Goal: Transaction & Acquisition: Purchase product/service

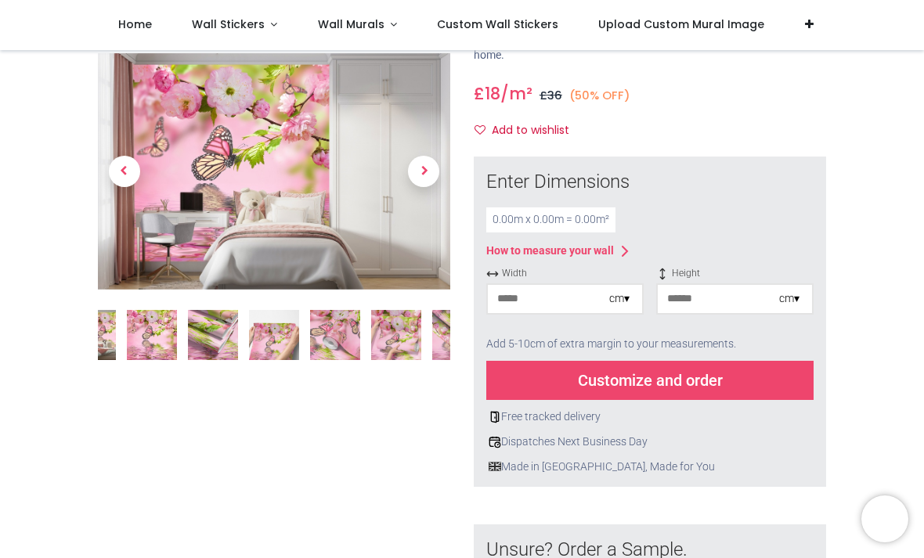
scroll to position [156, 0]
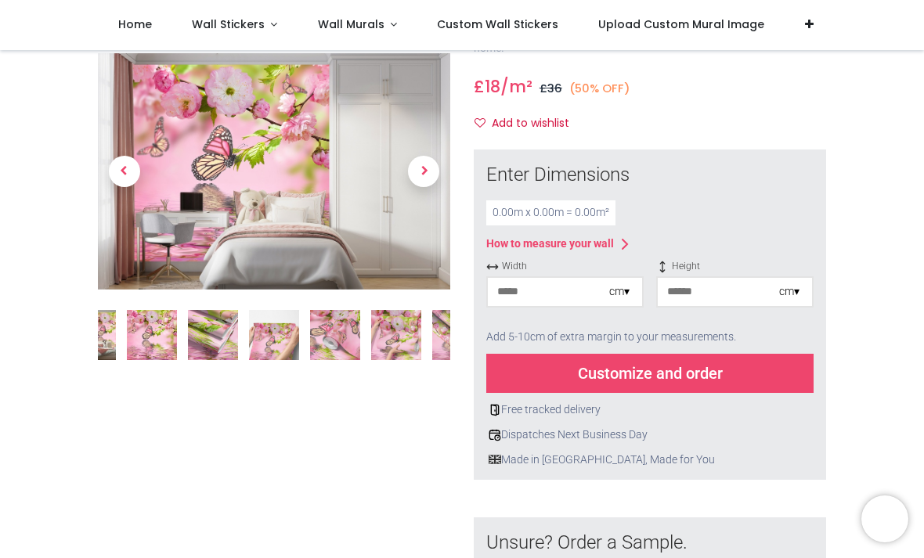
click at [593, 290] on input "number" at bounding box center [548, 292] width 121 height 28
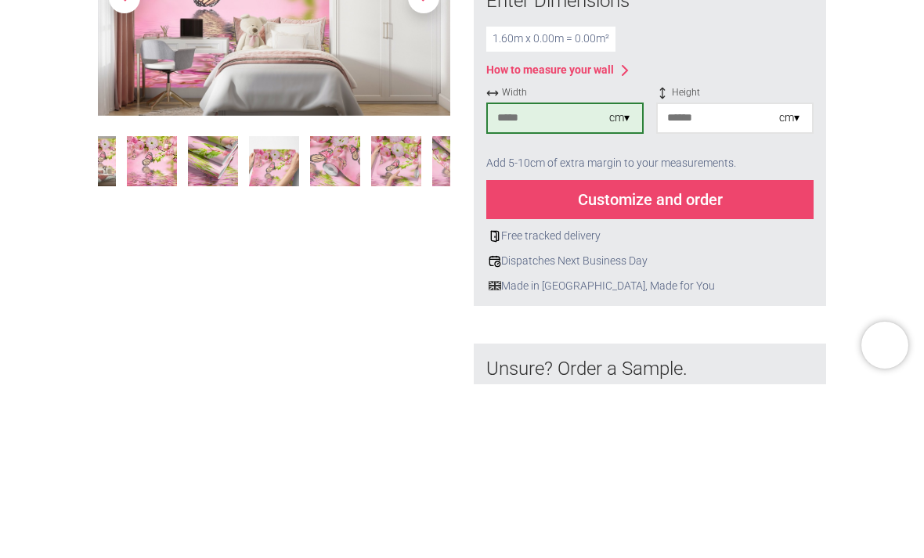
type input "***"
click at [702, 278] on input "number" at bounding box center [718, 292] width 121 height 28
type input "*"
click at [533, 278] on input "***" at bounding box center [548, 292] width 121 height 28
type input "***"
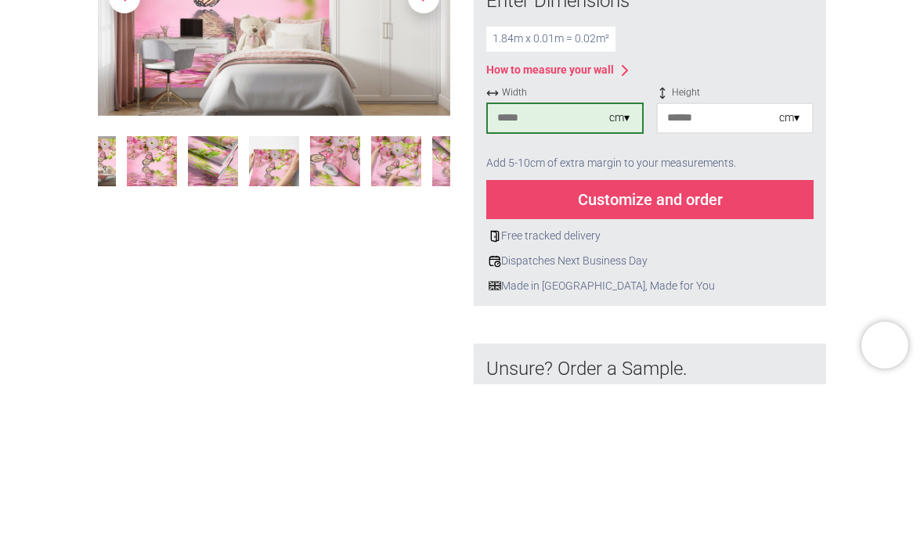
click at [702, 278] on input "*" at bounding box center [718, 292] width 121 height 28
type input "***"
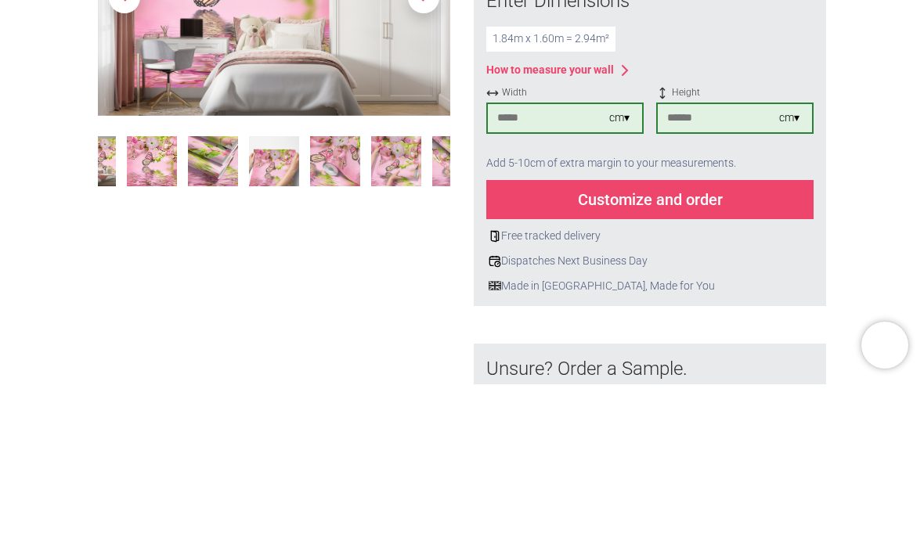
click at [716, 354] on div "Customize and order" at bounding box center [649, 373] width 327 height 39
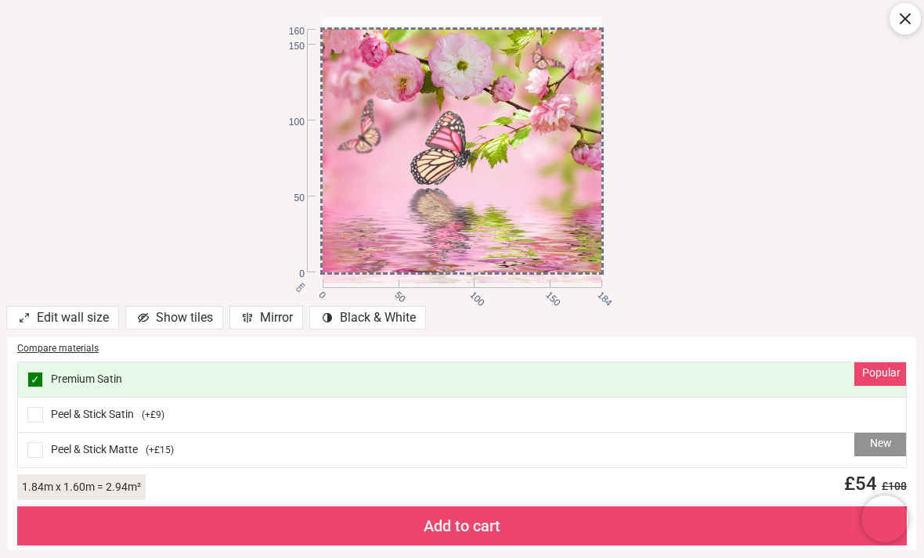
click at [465, 167] on div at bounding box center [462, 161] width 279 height 265
click at [521, 179] on div at bounding box center [462, 161] width 279 height 265
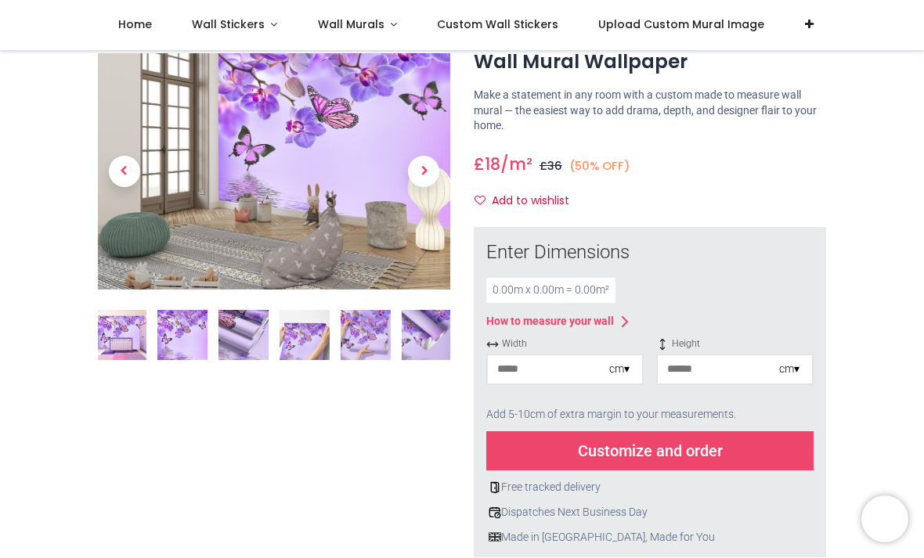
scroll to position [82, 0]
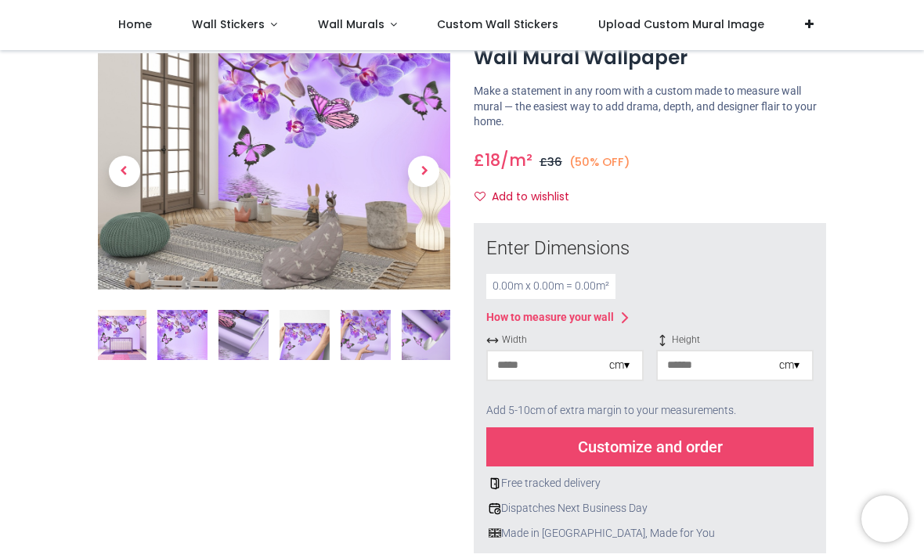
click at [601, 360] on input "number" at bounding box center [548, 366] width 121 height 28
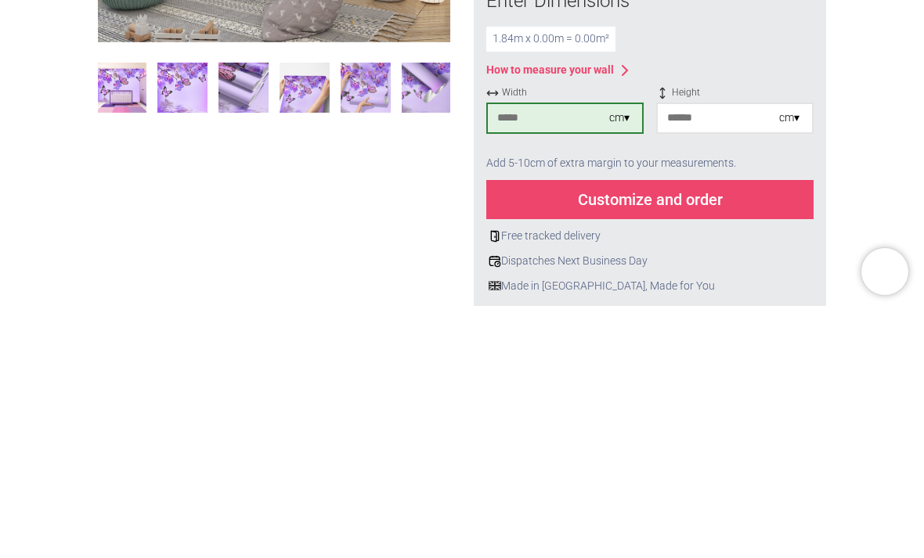
type input "***"
click at [688, 352] on input "number" at bounding box center [718, 366] width 121 height 28
type input "***"
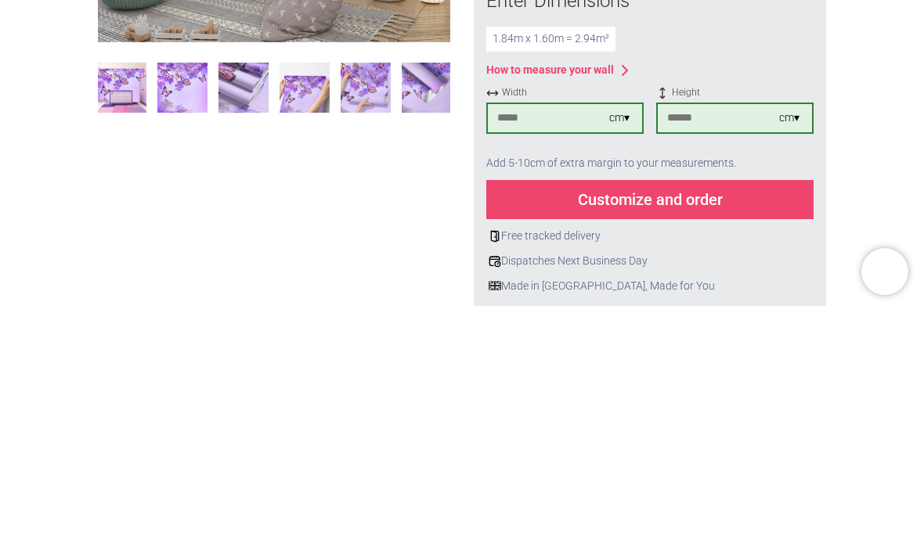
click at [594, 428] on div "Customize and order" at bounding box center [649, 447] width 327 height 39
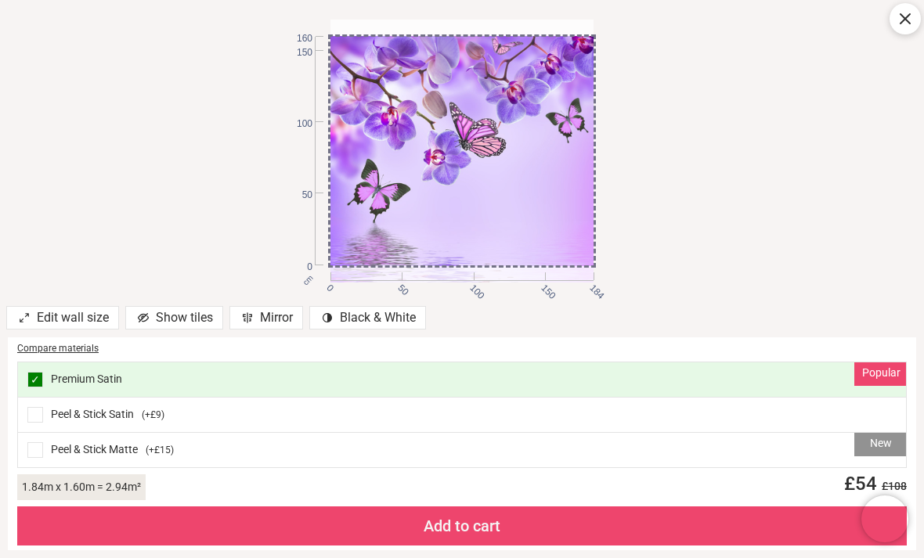
click at [361, 200] on div at bounding box center [461, 167] width 263 height 263
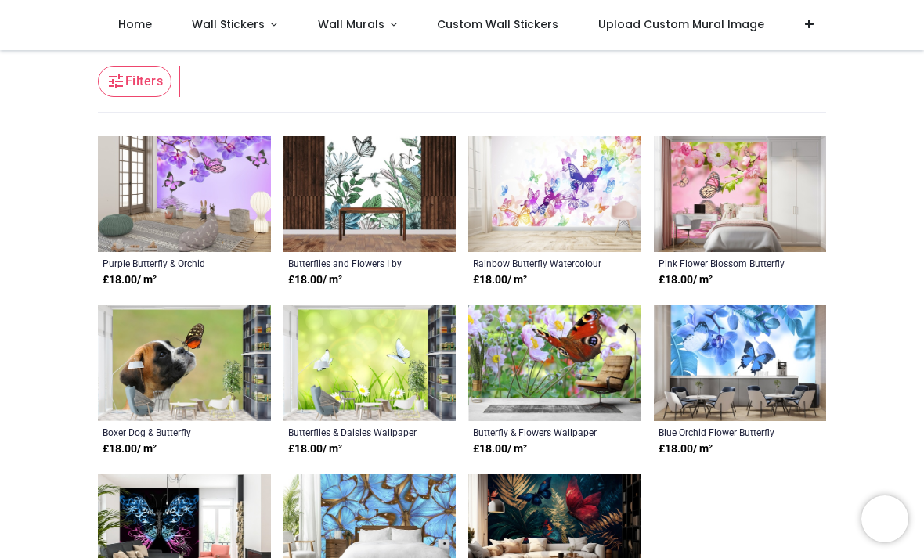
scroll to position [207, 0]
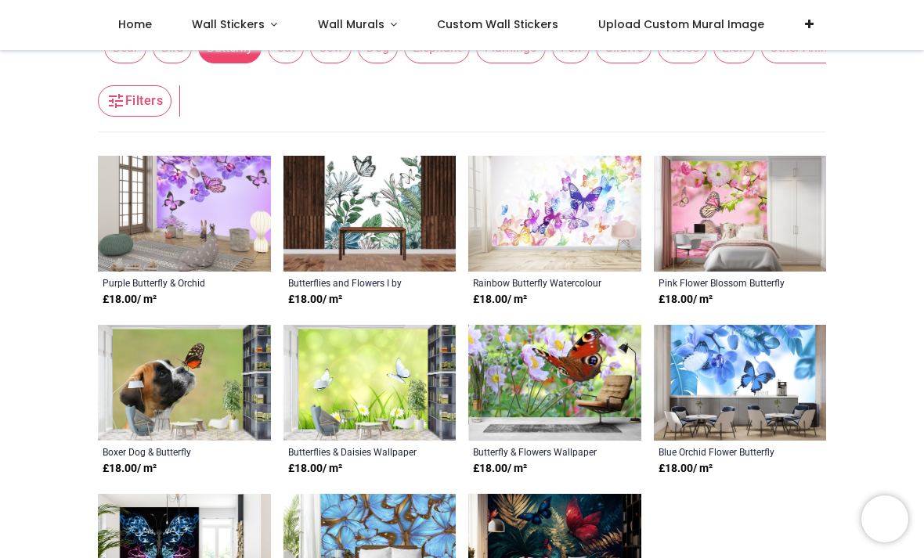
click at [713, 222] on img at bounding box center [740, 214] width 173 height 116
click at [697, 222] on img at bounding box center [740, 214] width 173 height 116
click at [524, 217] on img at bounding box center [554, 214] width 173 height 116
click at [532, 226] on img at bounding box center [554, 214] width 173 height 116
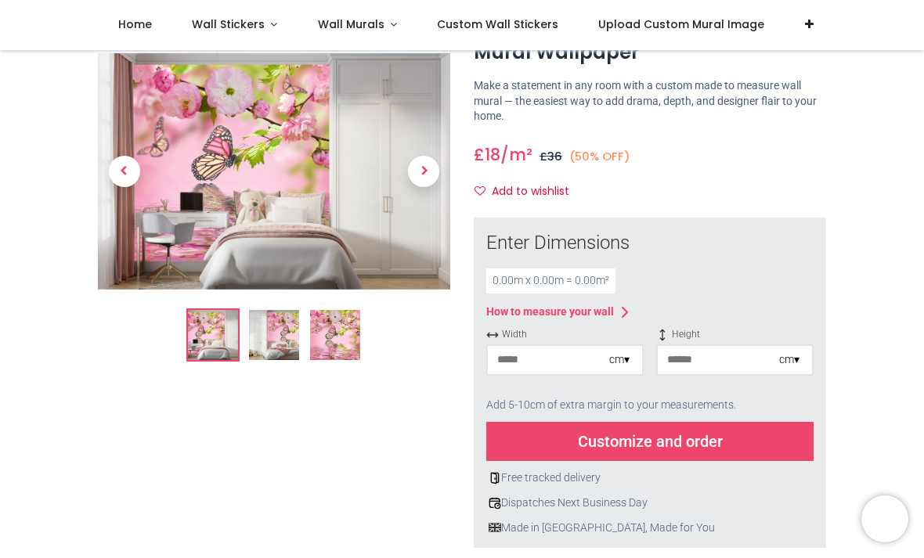
scroll to position [89, 0]
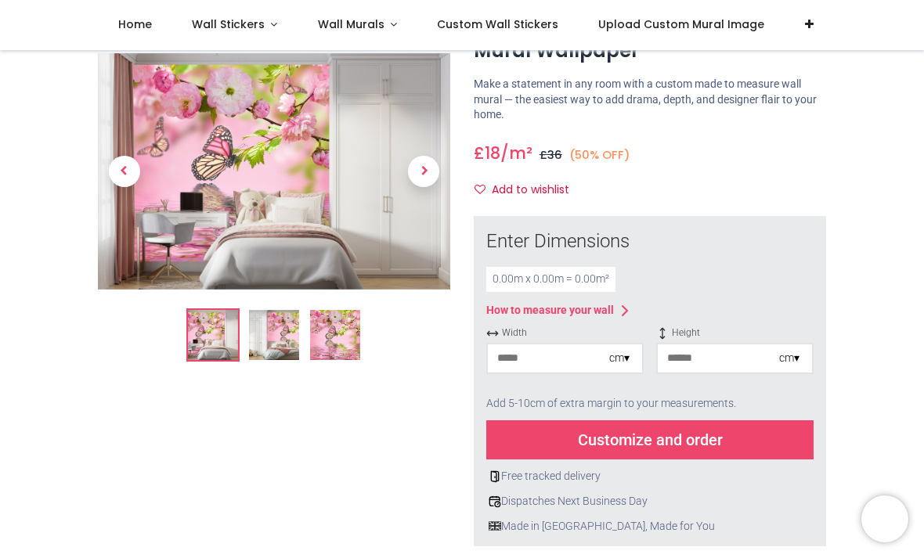
click at [517, 308] on div "How to measure your wall" at bounding box center [550, 311] width 128 height 16
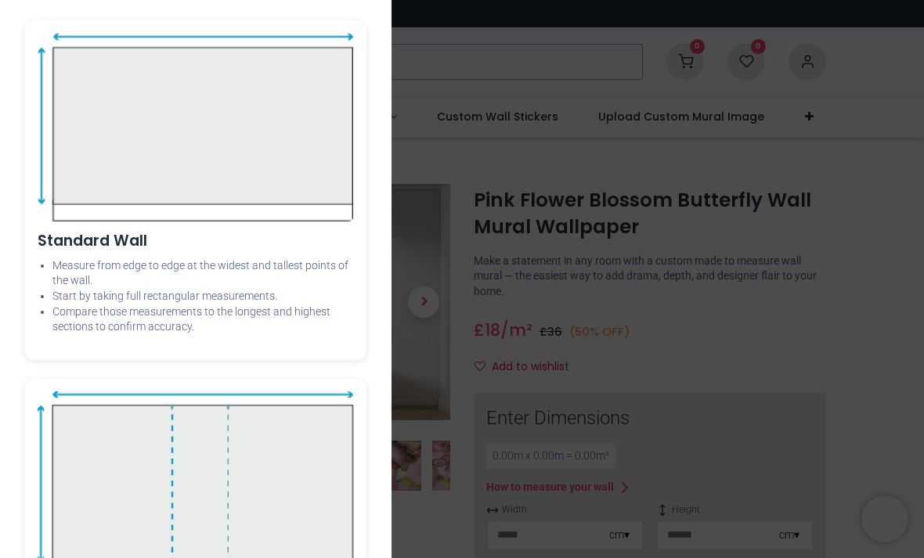
scroll to position [49, 0]
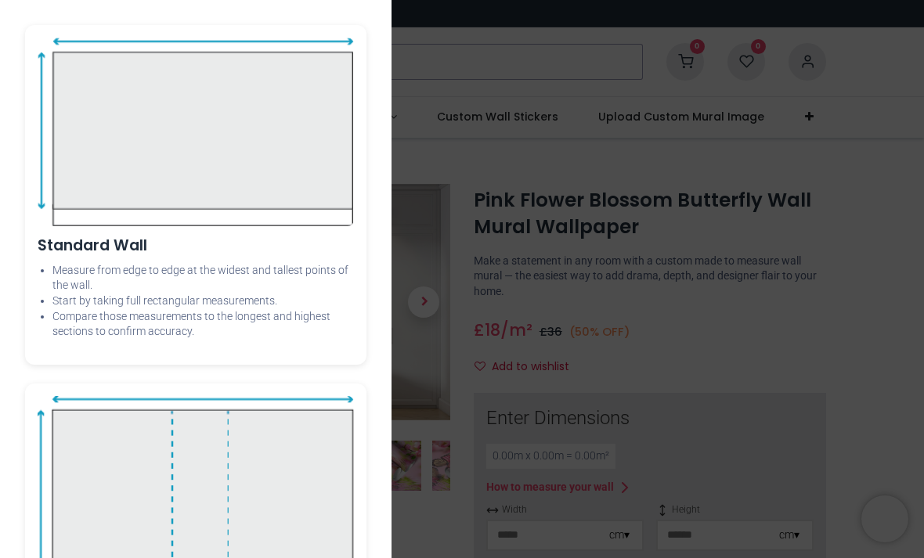
click at [441, 410] on div "× How to Measure Your Wall Standard Wall Measure from edge to edge at the wides…" at bounding box center [462, 279] width 924 height 558
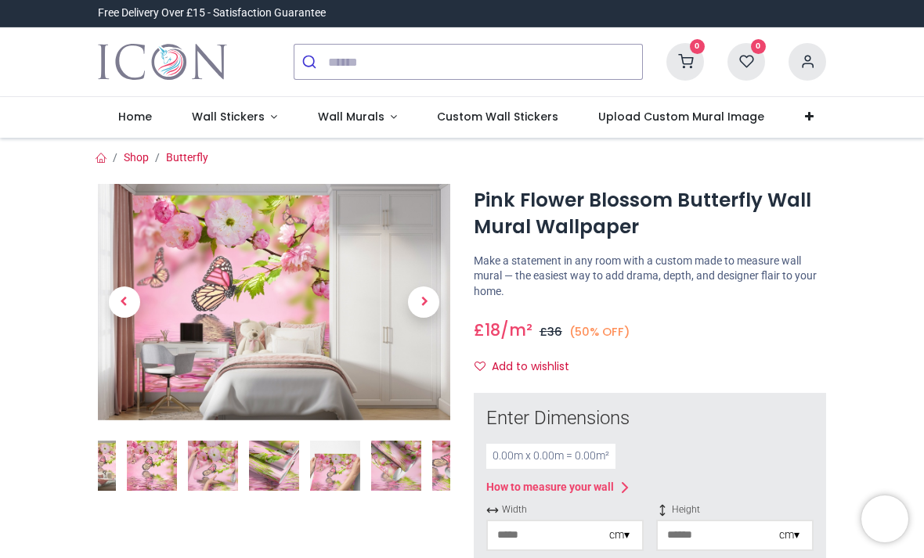
click at [112, 471] on img at bounding box center [91, 466] width 50 height 50
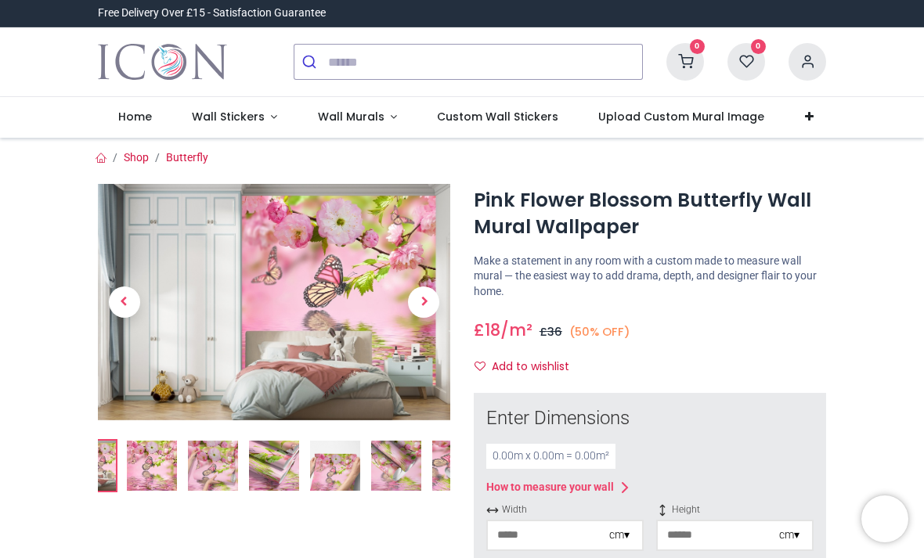
click at [423, 312] on span "Next" at bounding box center [423, 302] width 31 height 31
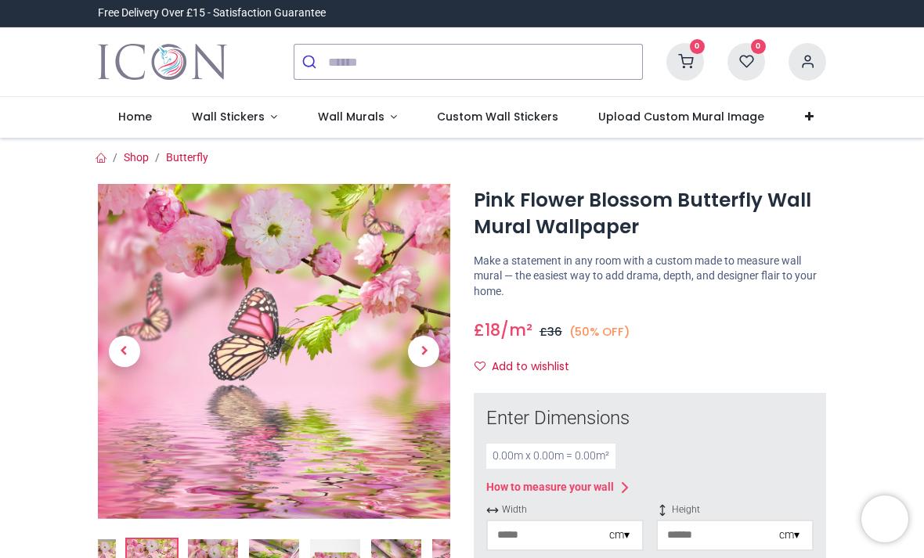
click at [417, 349] on span "Next" at bounding box center [423, 351] width 31 height 31
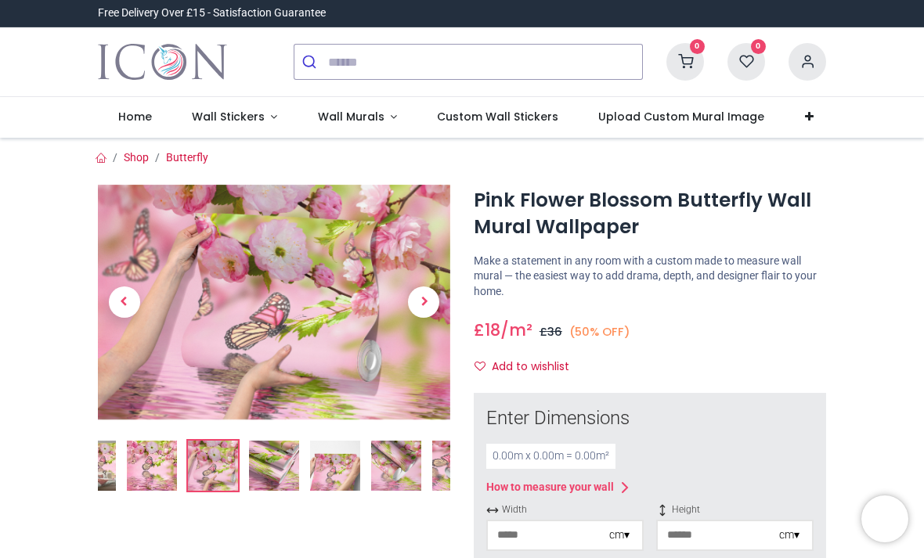
click at [428, 308] on span "Next" at bounding box center [423, 302] width 31 height 31
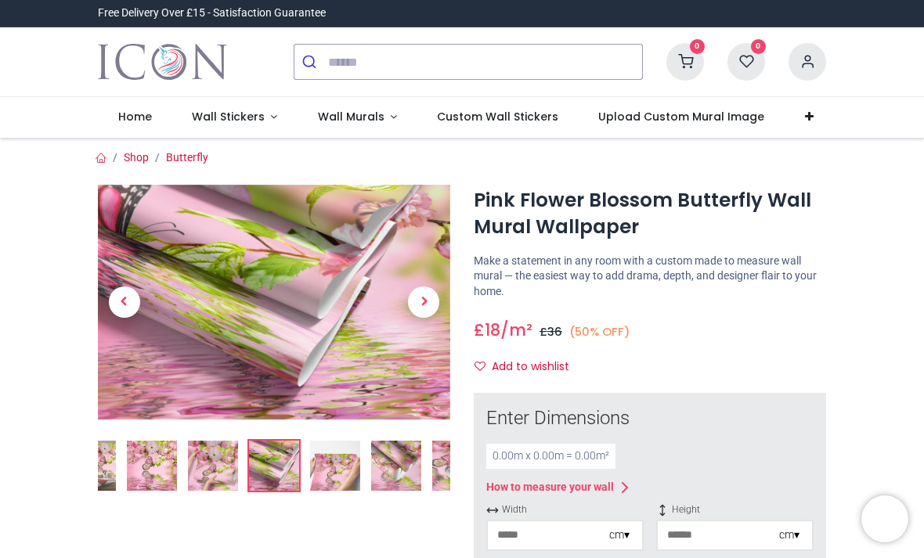
click at [417, 308] on span "Next" at bounding box center [423, 302] width 31 height 31
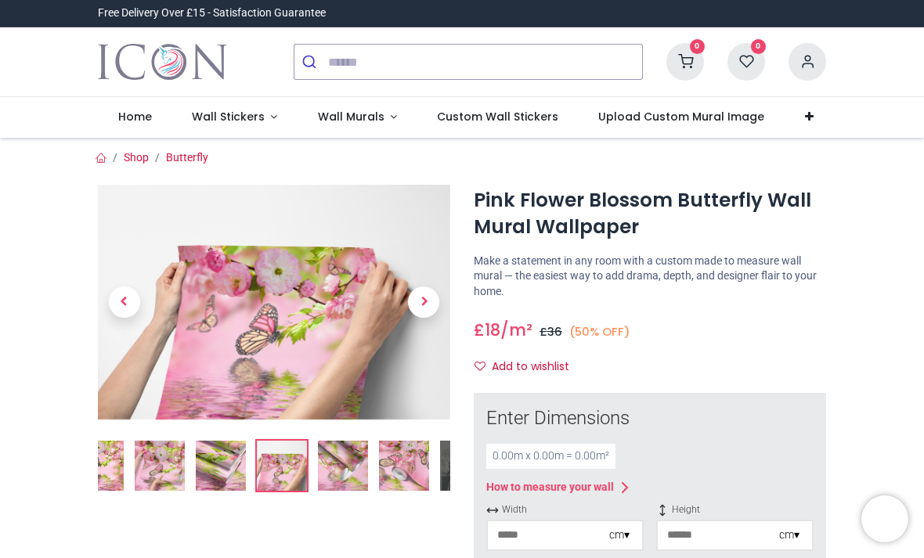
click at [418, 306] on span "Next" at bounding box center [423, 302] width 31 height 31
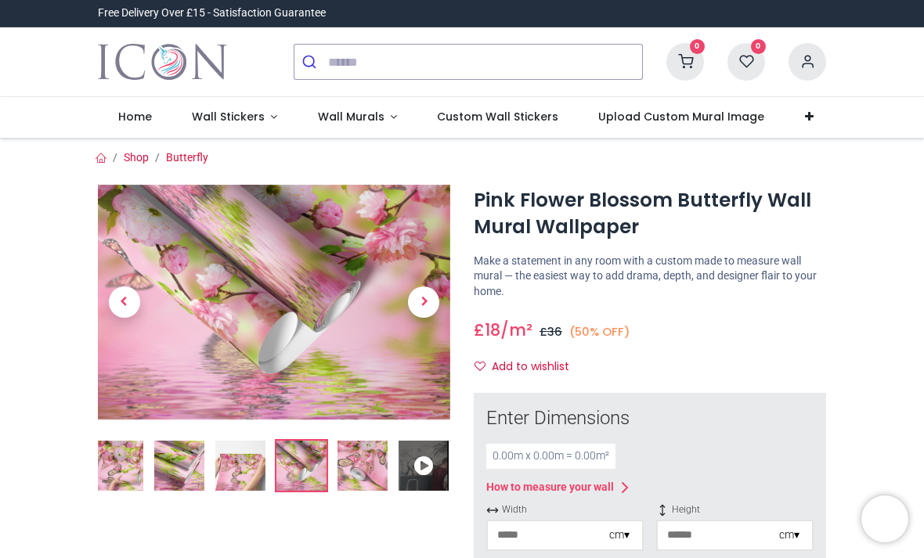
click at [421, 301] on span "Next" at bounding box center [423, 302] width 31 height 31
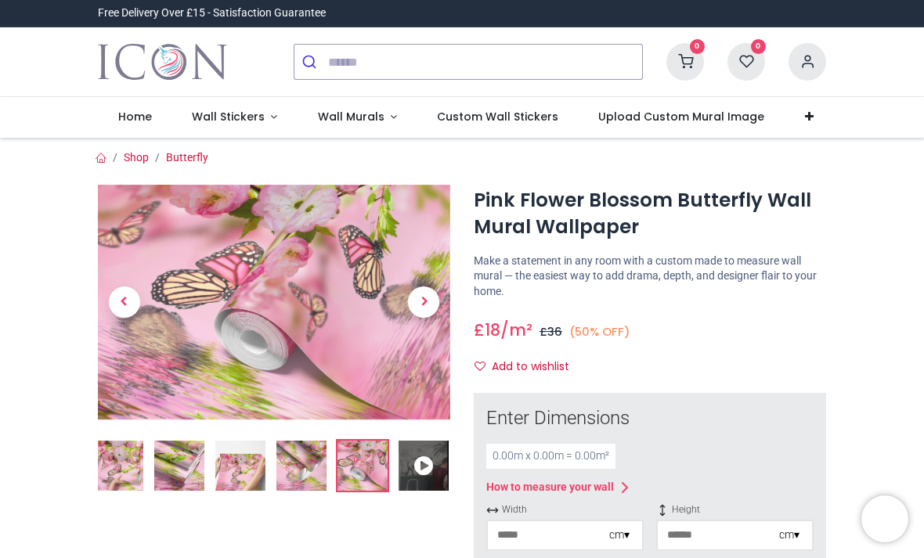
click at [419, 312] on span "Next" at bounding box center [423, 302] width 31 height 31
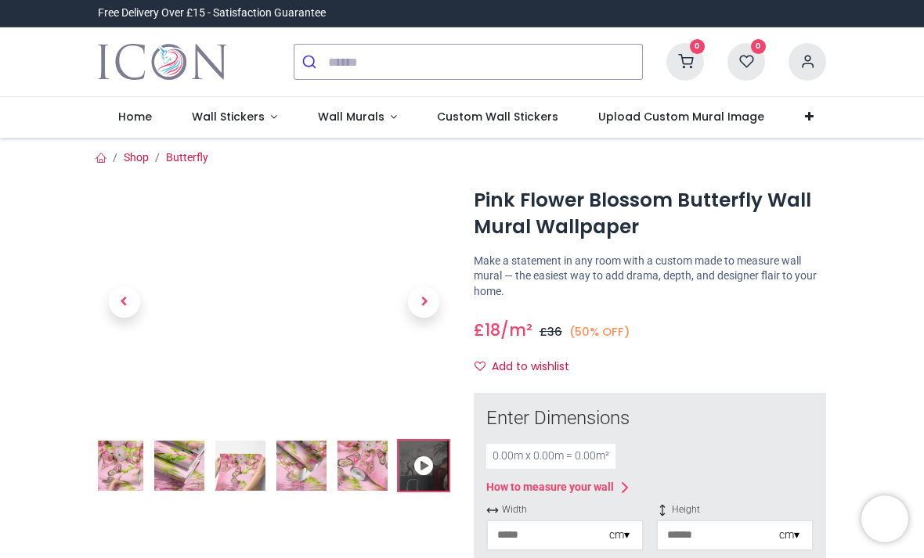
click at [427, 304] on span "Next" at bounding box center [423, 302] width 31 height 31
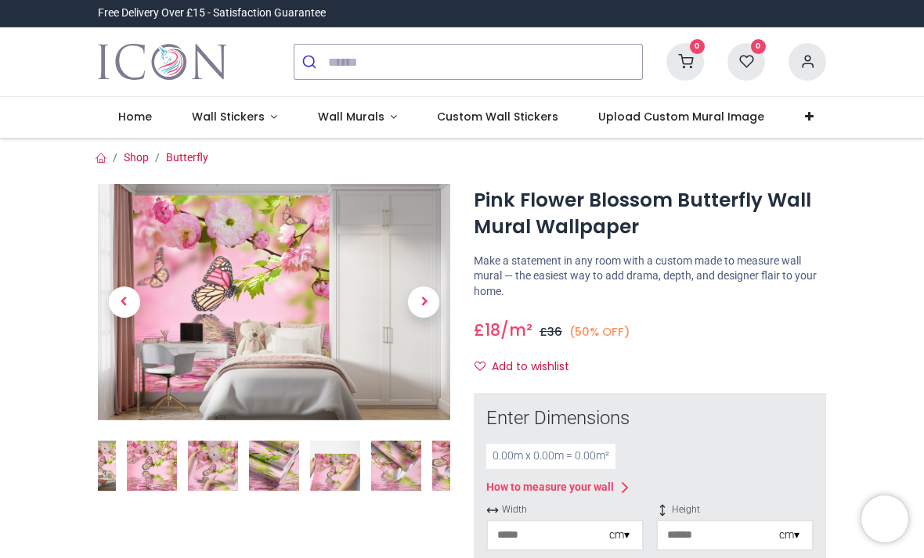
scroll to position [0, 0]
click at [508, 532] on input "number" at bounding box center [548, 535] width 121 height 28
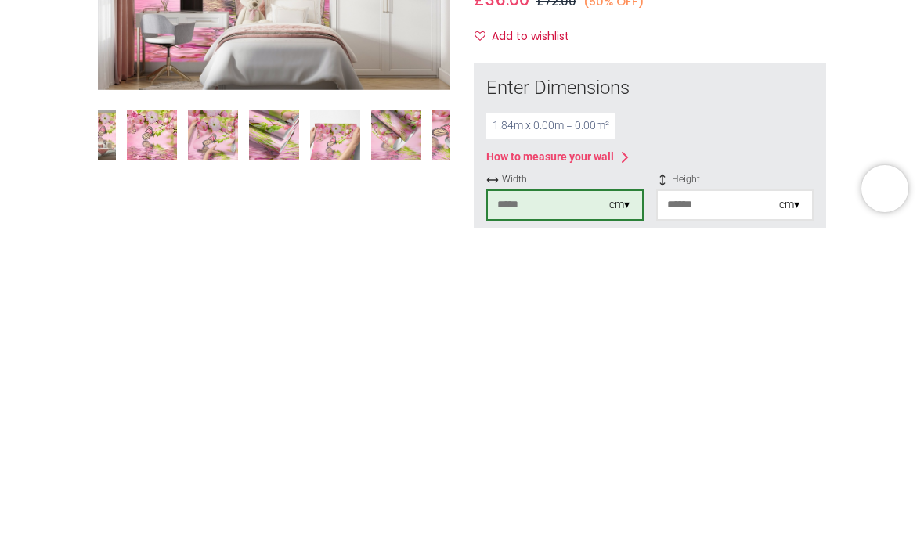
type input "***"
click at [710, 521] on input "number" at bounding box center [718, 535] width 121 height 28
type input "***"
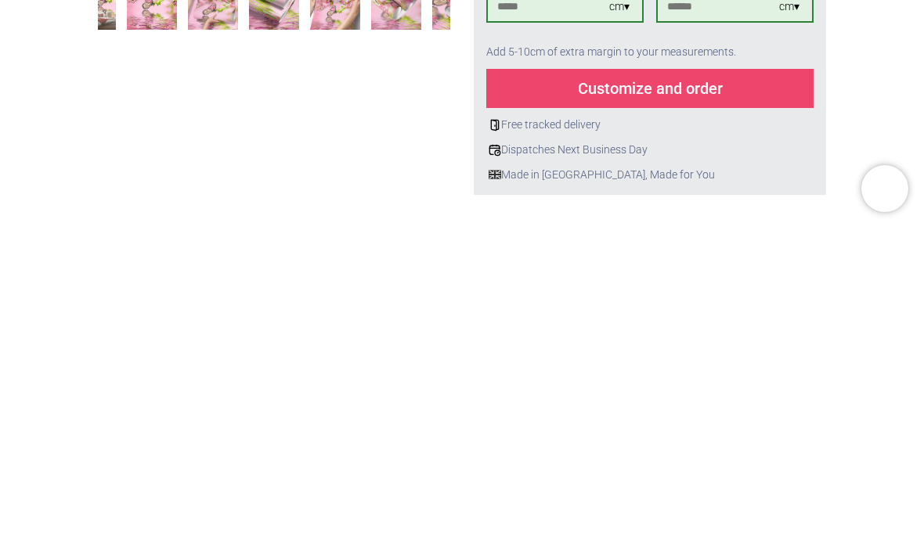
scroll to position [90, 0]
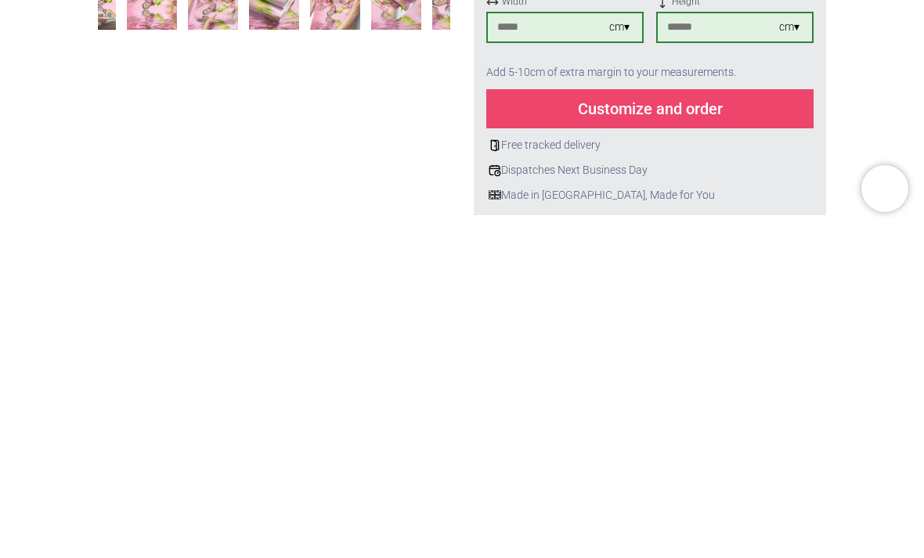
click at [539, 420] on div "Customize and order" at bounding box center [649, 439] width 327 height 39
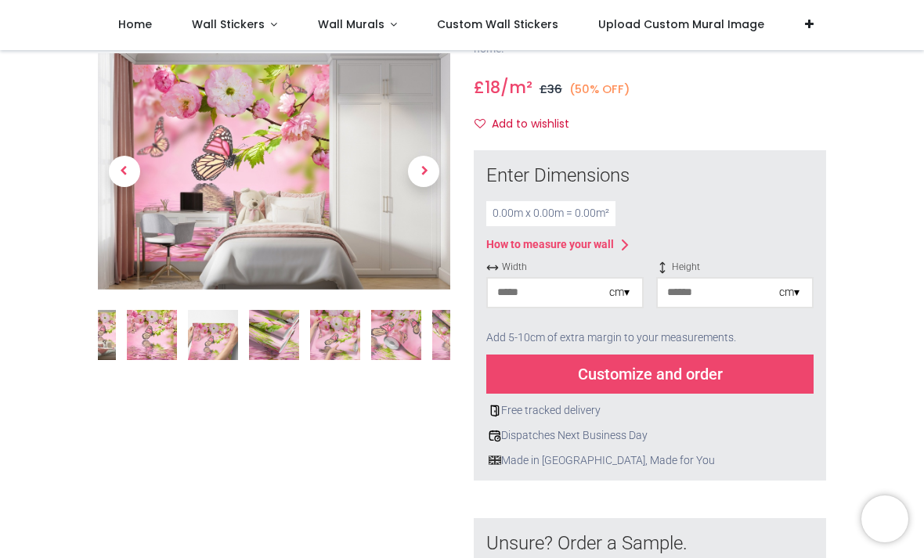
scroll to position [156, 0]
click at [537, 294] on input "number" at bounding box center [548, 292] width 121 height 28
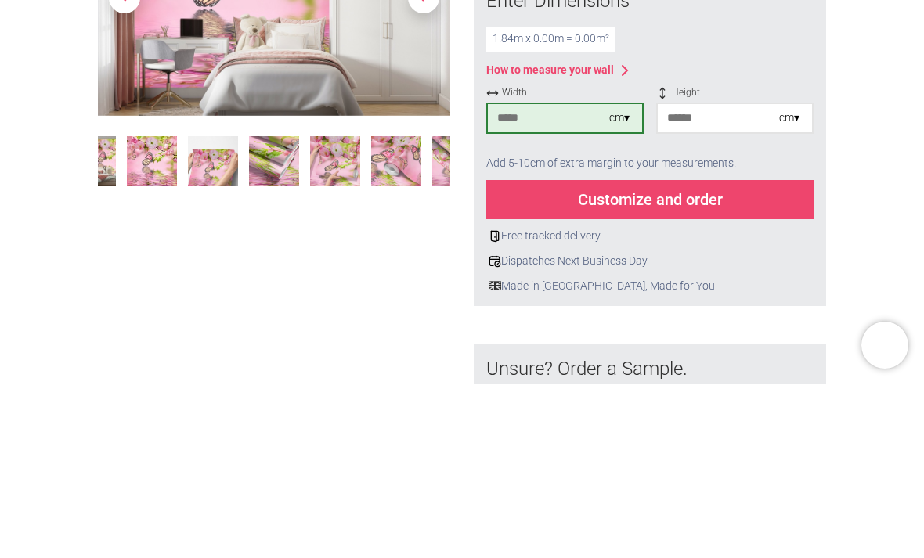
type input "***"
click at [714, 278] on input "number" at bounding box center [718, 292] width 121 height 28
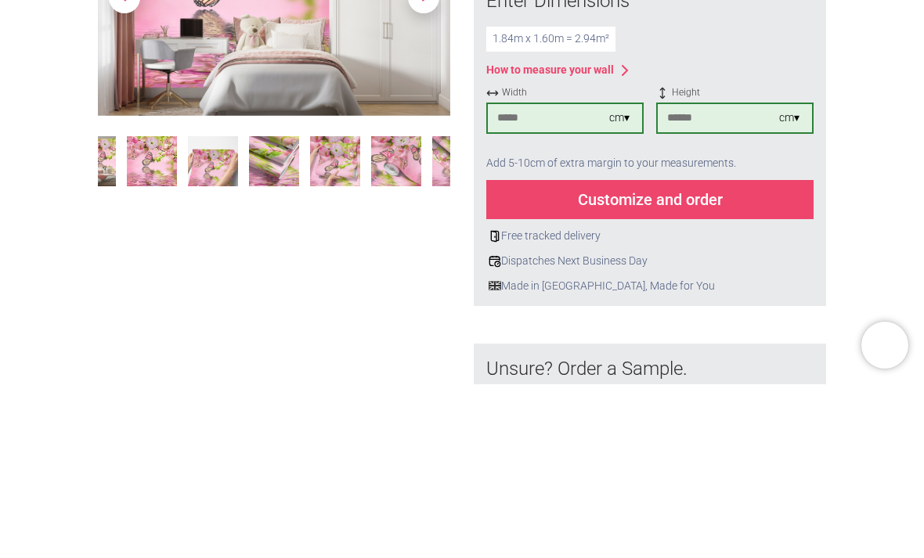
type input "***"
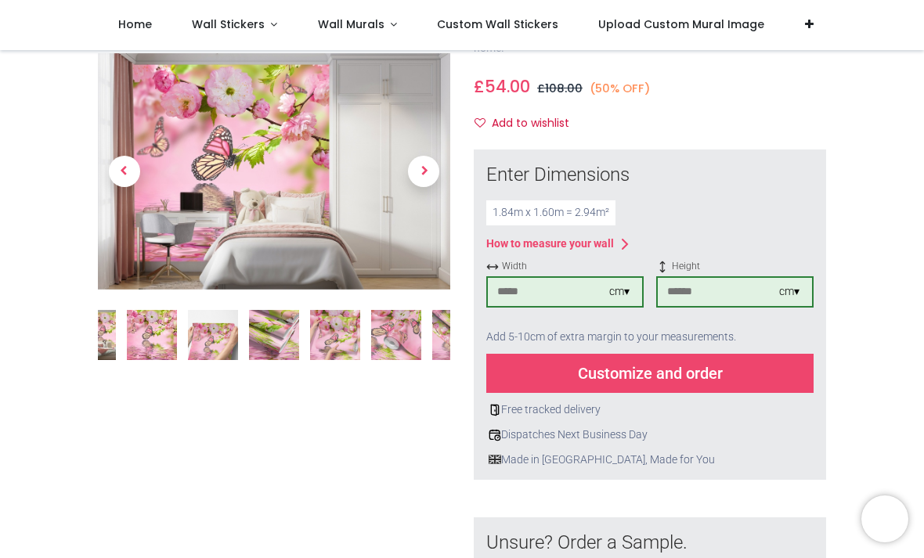
click at [654, 366] on div "Customize and order" at bounding box center [649, 373] width 327 height 39
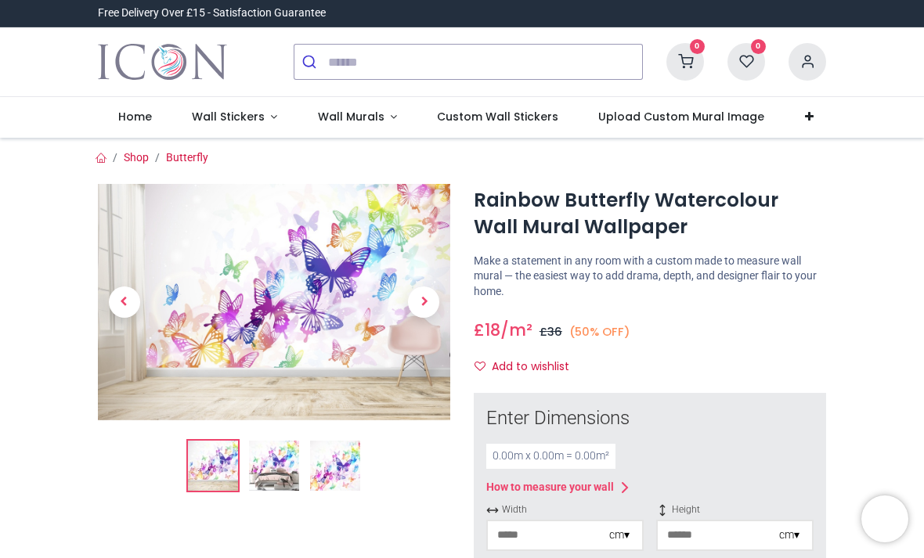
click at [276, 464] on img at bounding box center [274, 466] width 50 height 50
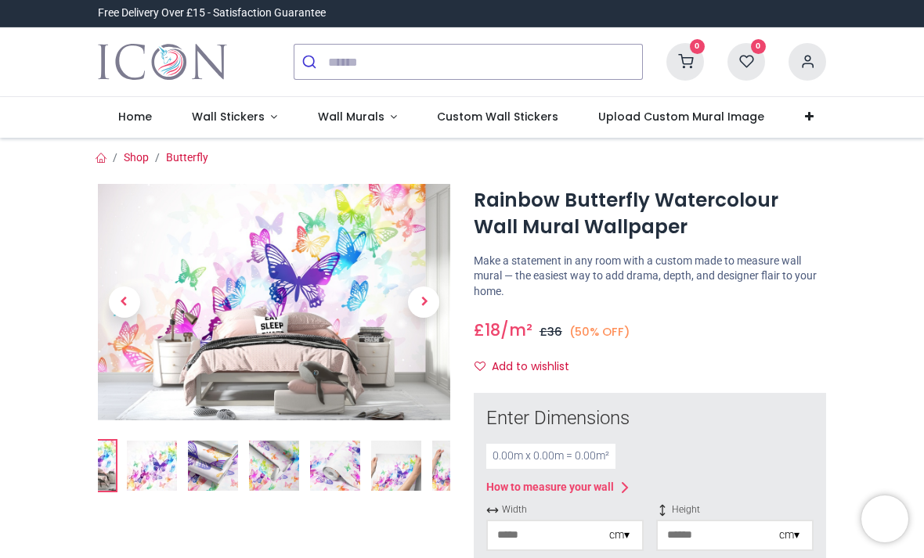
click at [386, 459] on img at bounding box center [396, 466] width 50 height 50
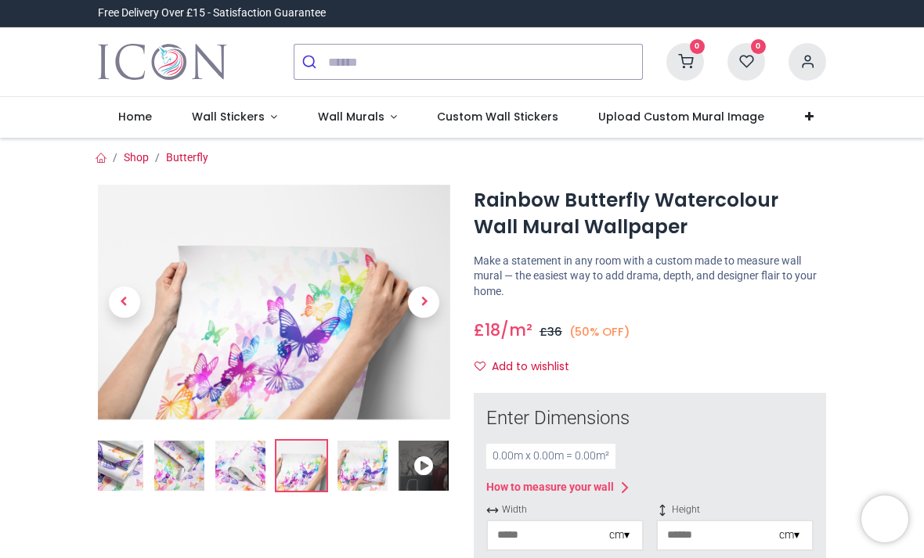
click at [332, 120] on span "Wall Murals" at bounding box center [351, 117] width 67 height 16
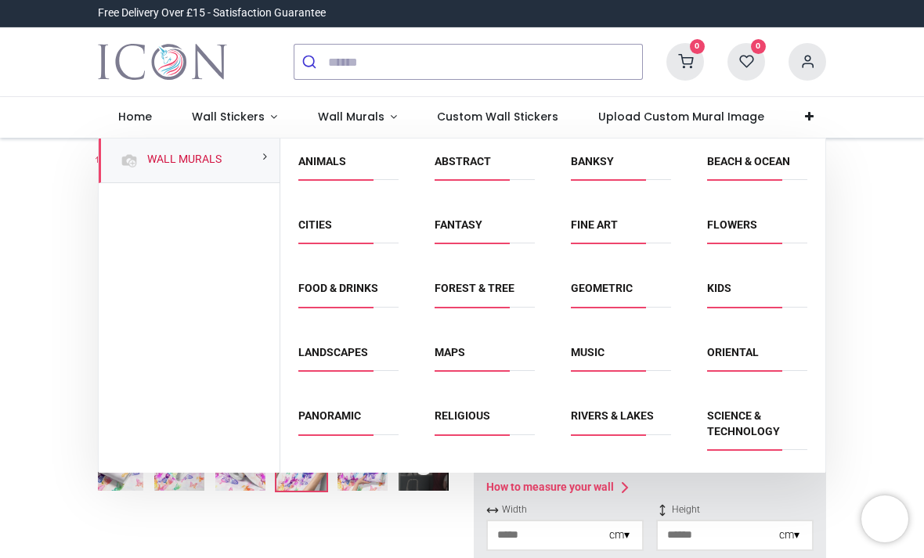
click at [308, 164] on link "Animals" at bounding box center [322, 161] width 48 height 13
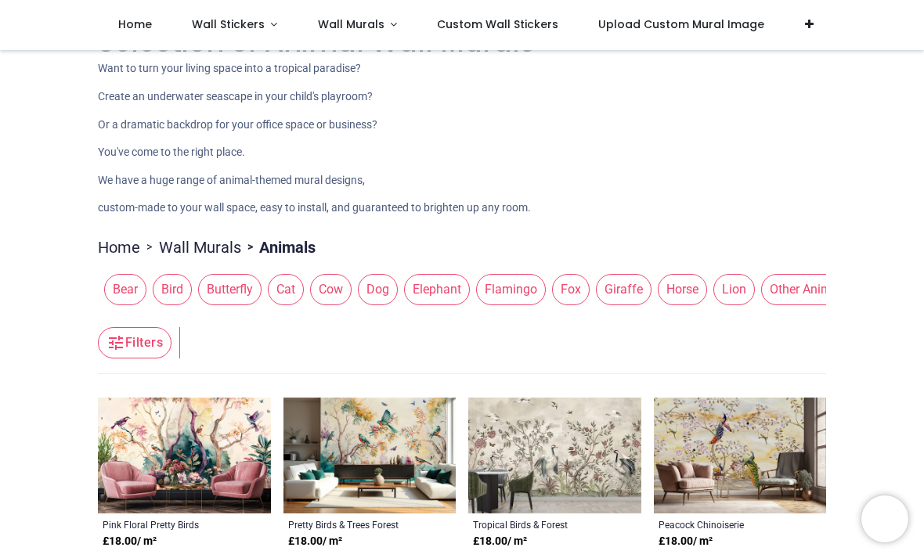
scroll to position [81, 0]
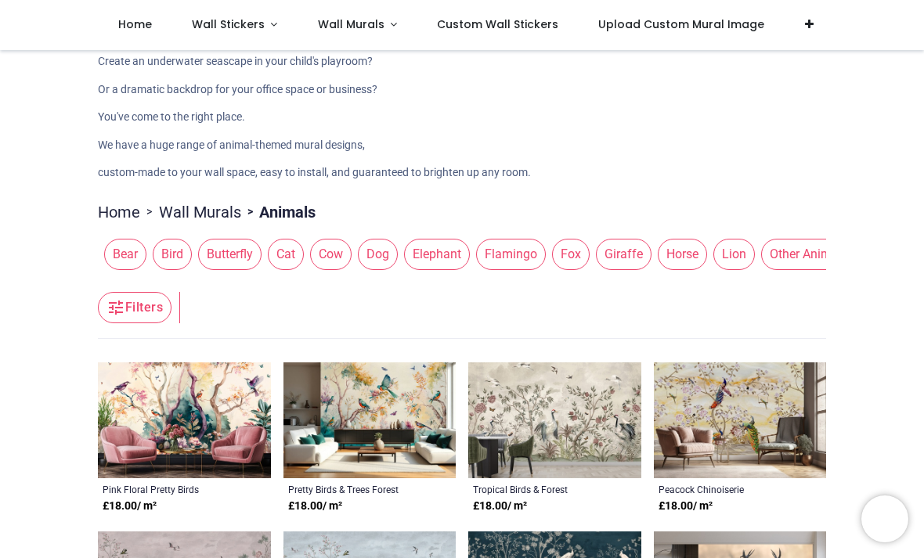
click at [242, 251] on span "Butterfly" at bounding box center [229, 254] width 63 height 31
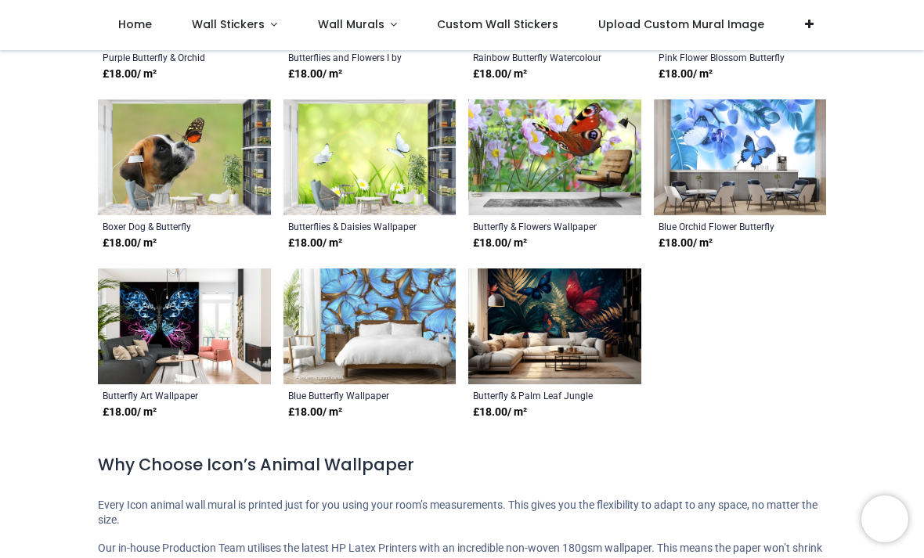
scroll to position [517, 0]
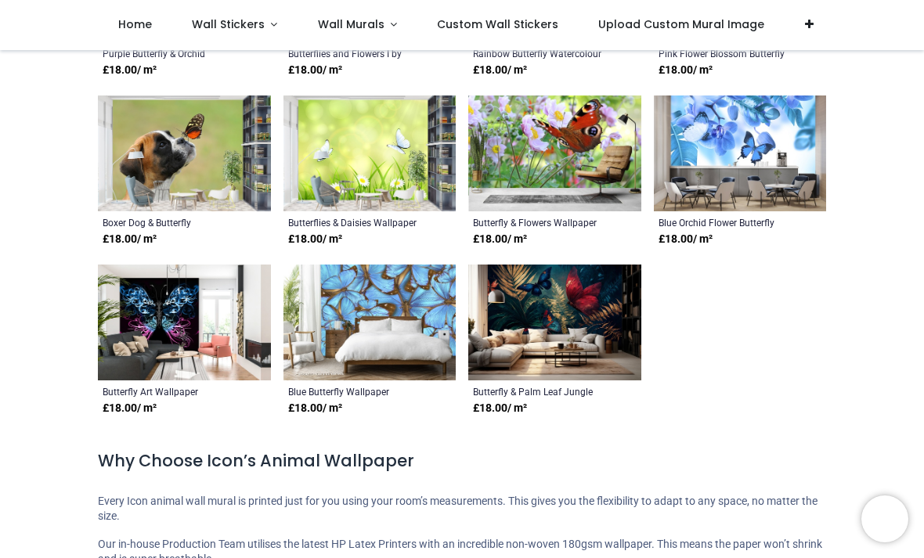
click at [146, 313] on img at bounding box center [184, 323] width 173 height 116
click at [145, 308] on img at bounding box center [184, 323] width 173 height 116
click at [156, 319] on img at bounding box center [184, 323] width 173 height 116
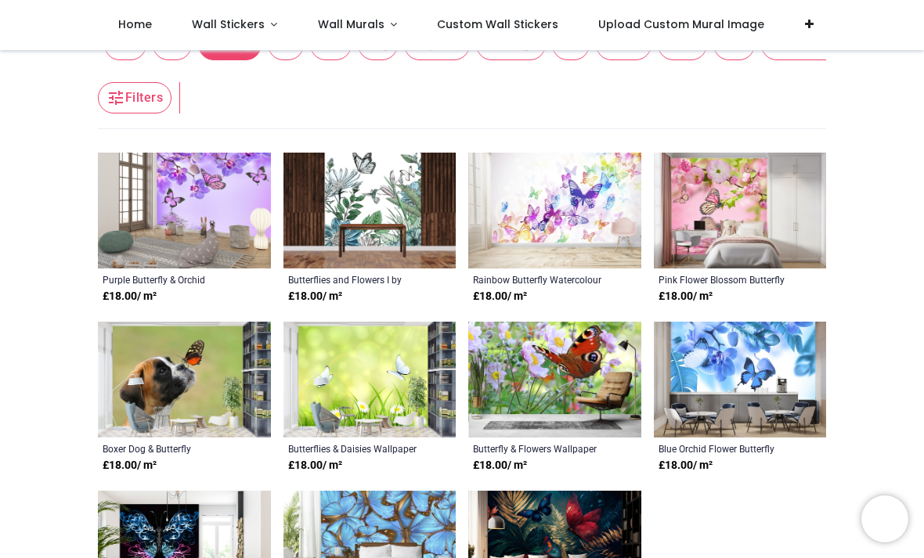
scroll to position [301, 0]
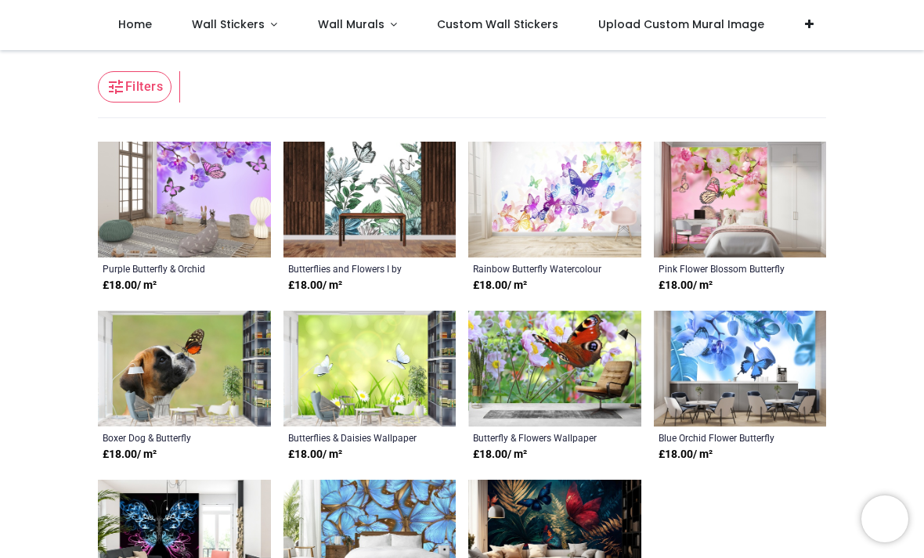
click at [166, 196] on img at bounding box center [184, 200] width 173 height 116
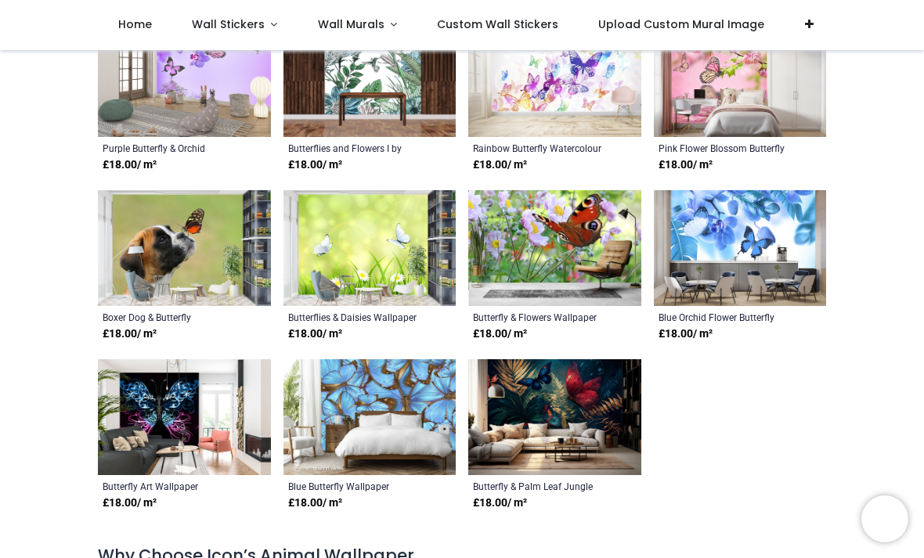
scroll to position [424, 0]
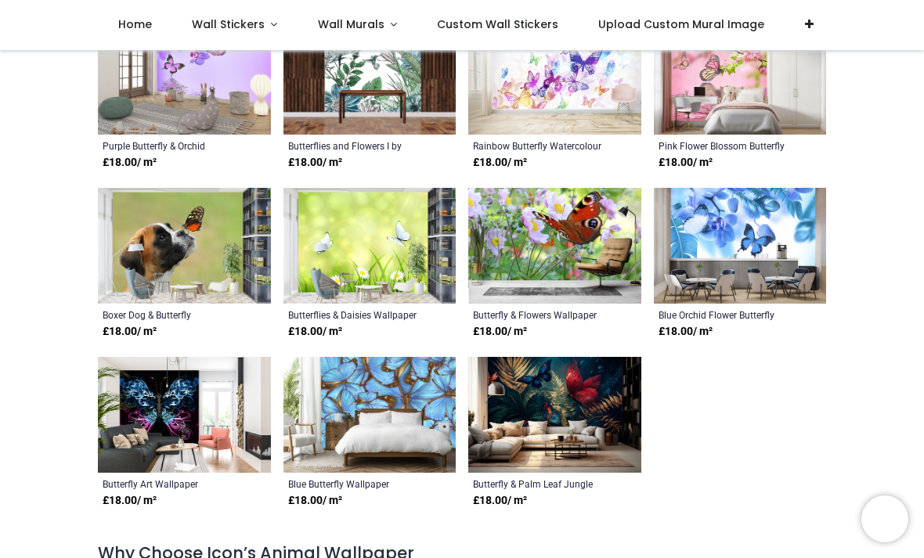
click at [140, 417] on img at bounding box center [184, 415] width 173 height 116
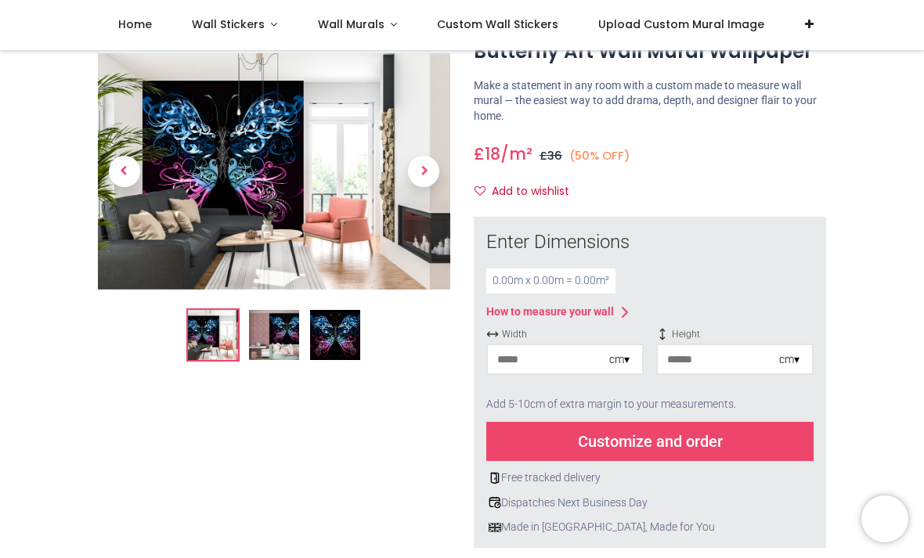
scroll to position [62, 0]
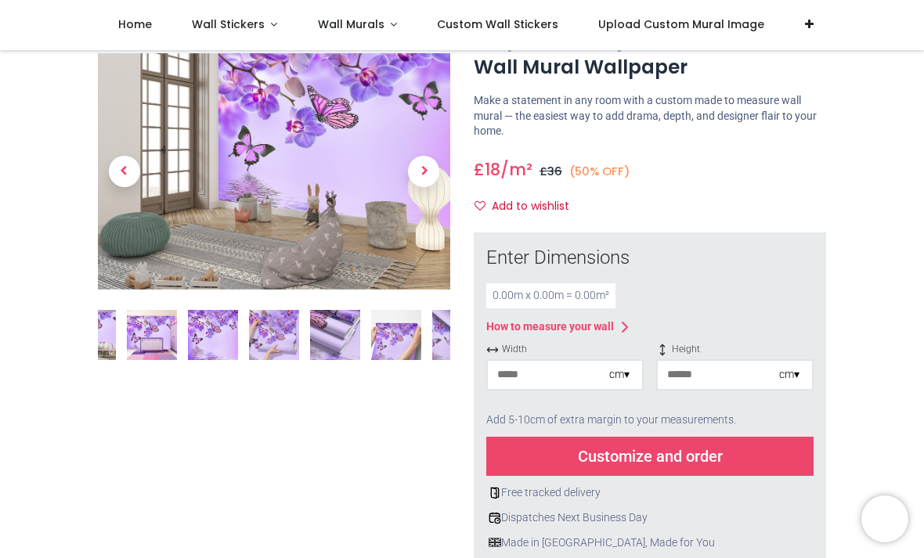
scroll to position [63, 0]
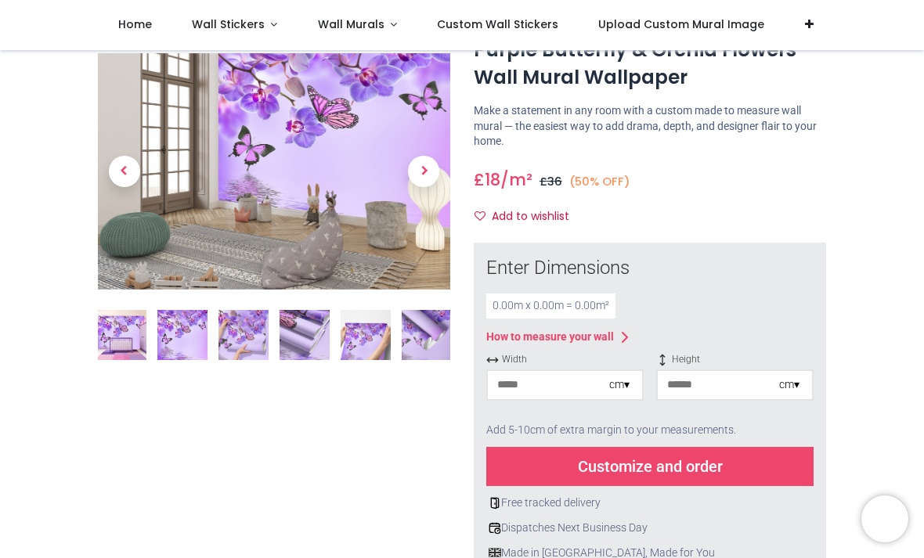
click at [207, 337] on img at bounding box center [182, 335] width 50 height 50
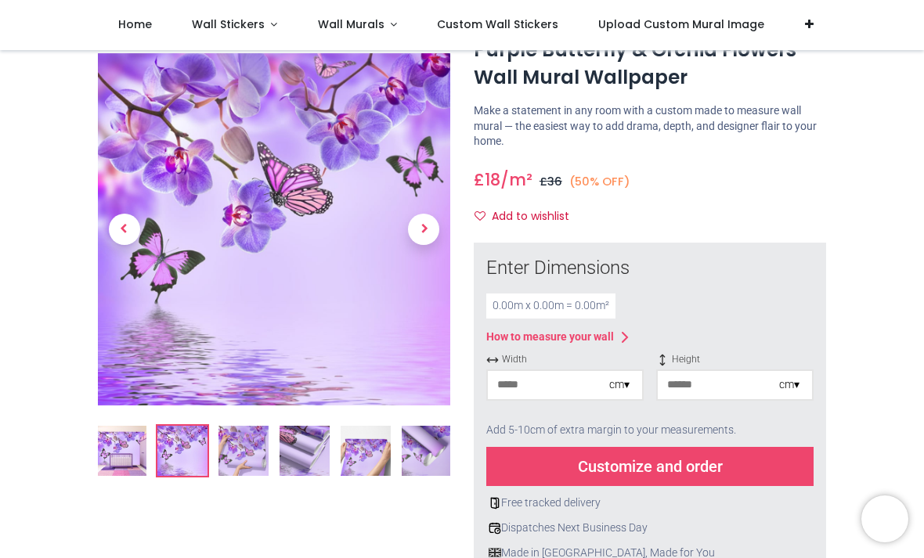
click at [240, 447] on img at bounding box center [243, 452] width 50 height 50
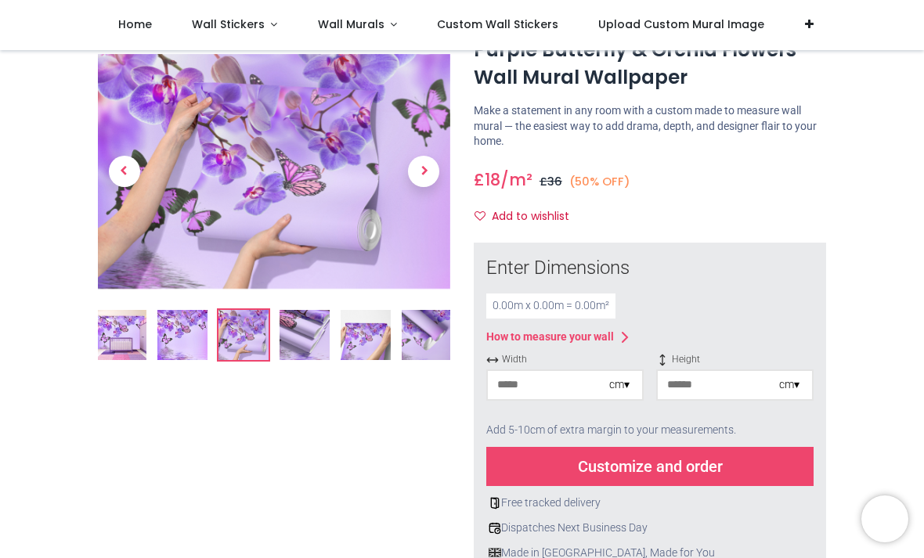
click at [298, 334] on img at bounding box center [305, 335] width 50 height 50
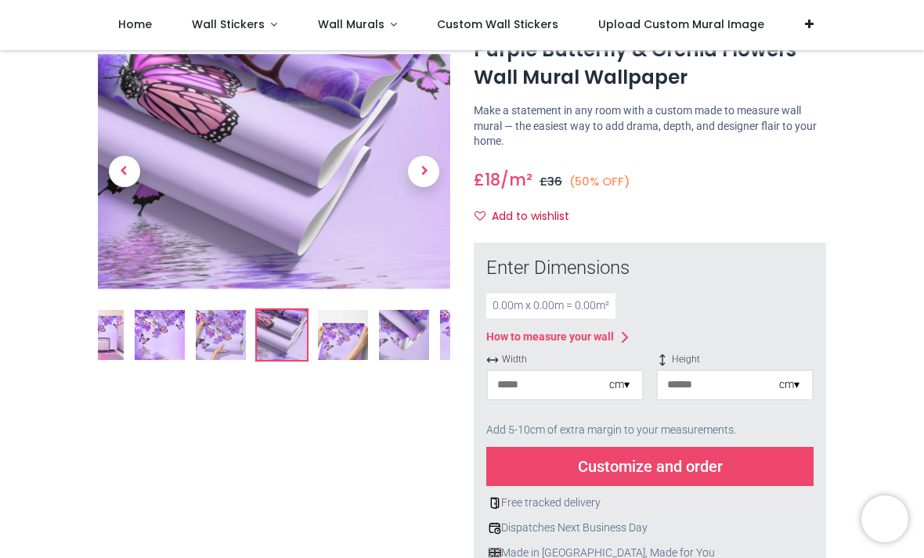
click at [348, 347] on img at bounding box center [343, 335] width 50 height 50
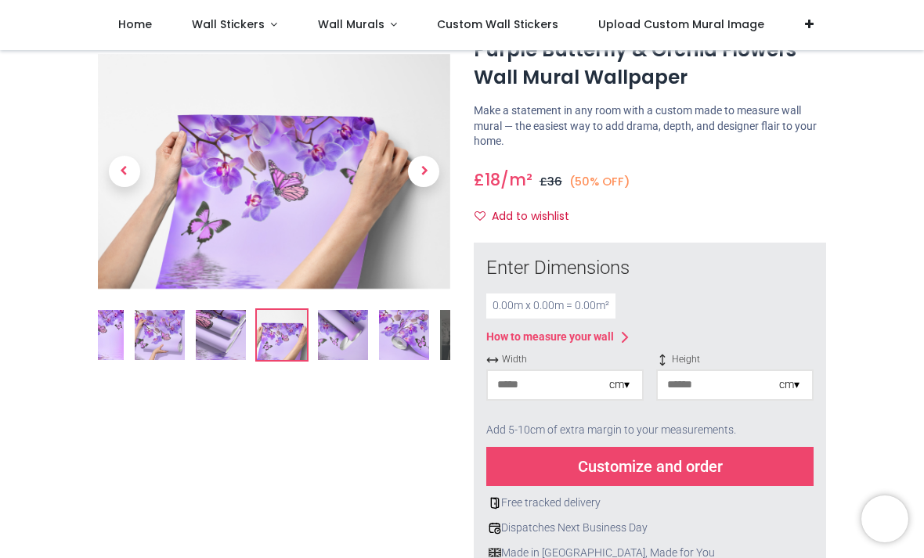
click at [355, 351] on img at bounding box center [343, 335] width 50 height 50
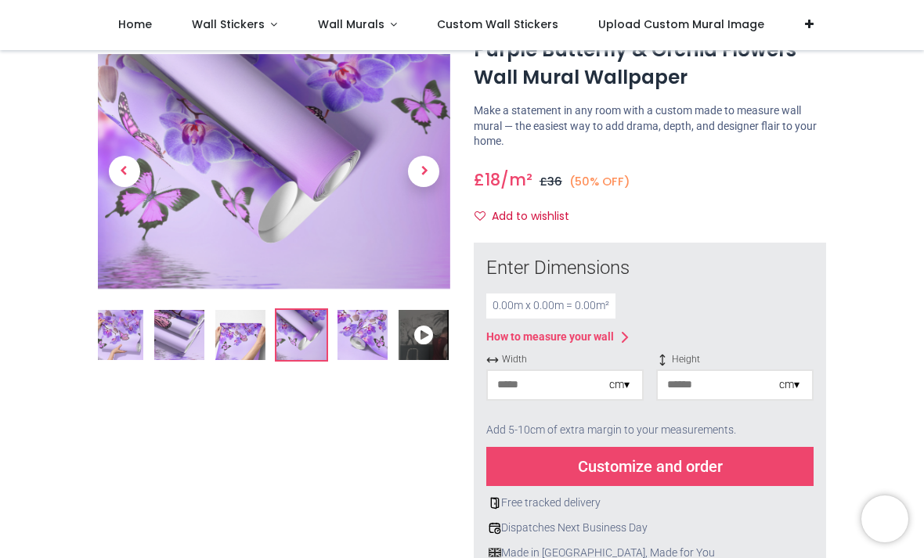
click at [359, 350] on img at bounding box center [362, 335] width 50 height 50
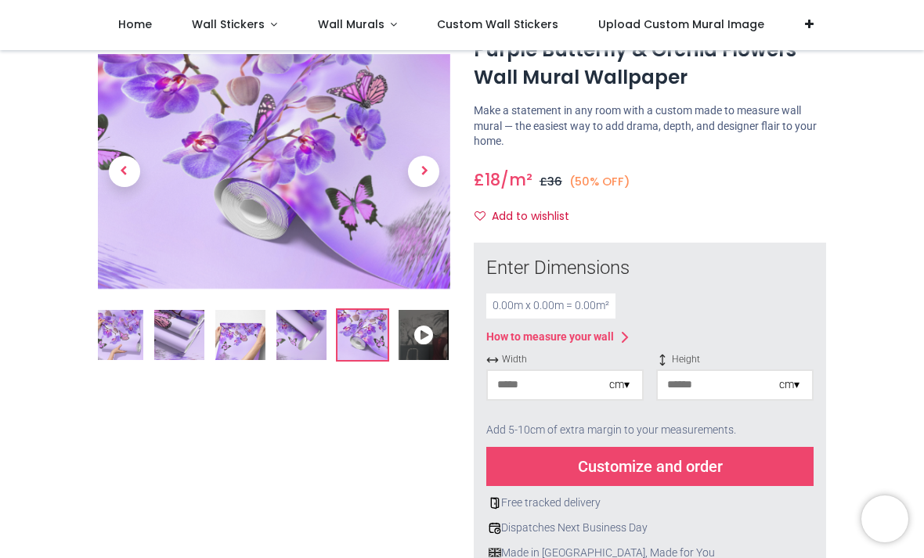
click at [132, 341] on img at bounding box center [118, 335] width 50 height 50
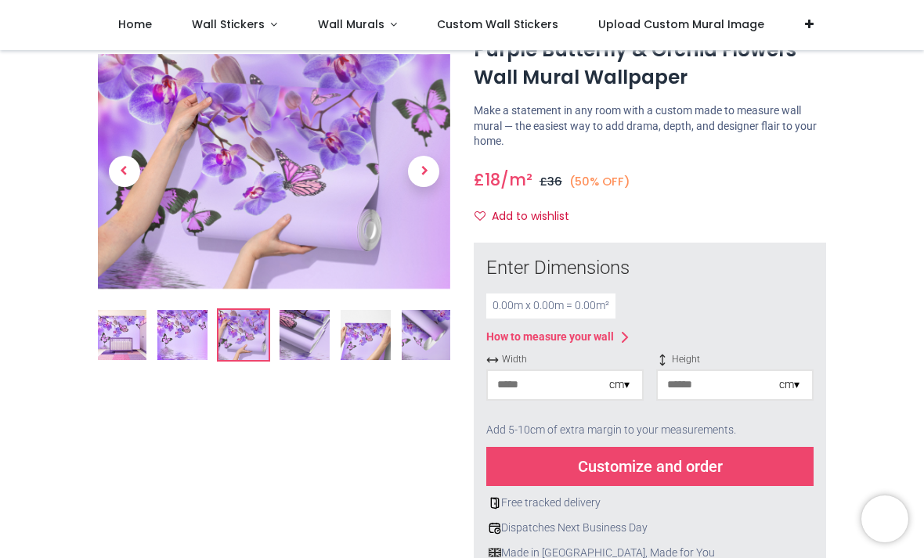
click at [175, 345] on img at bounding box center [182, 335] width 50 height 50
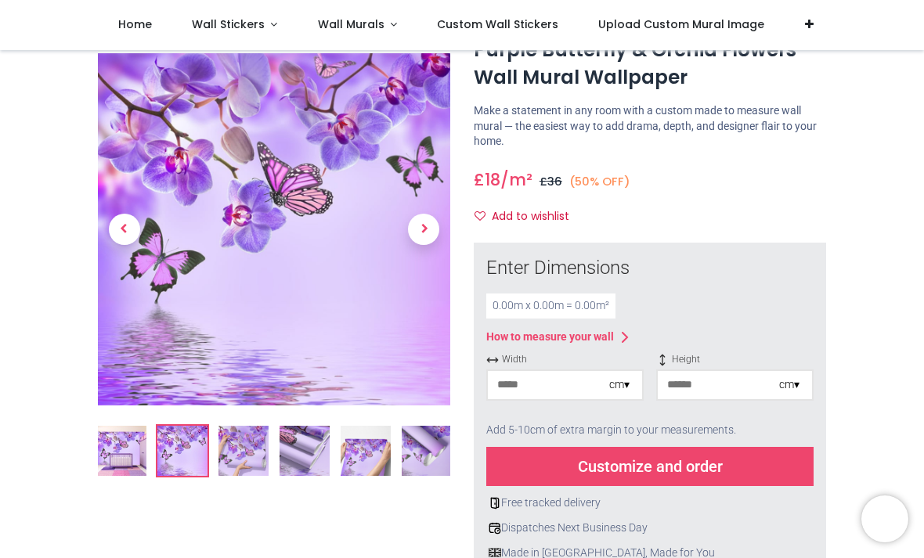
click at [236, 457] on img at bounding box center [243, 452] width 50 height 50
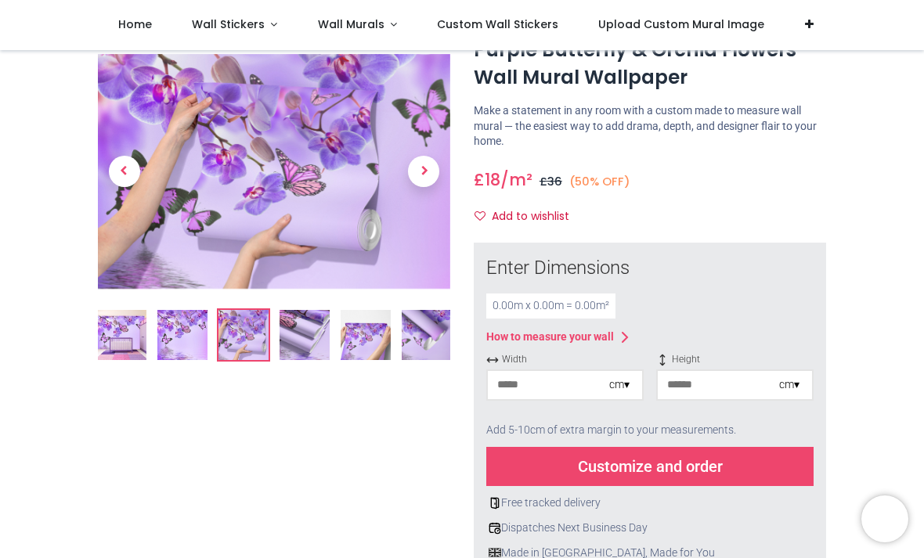
click at [299, 349] on img at bounding box center [305, 335] width 50 height 50
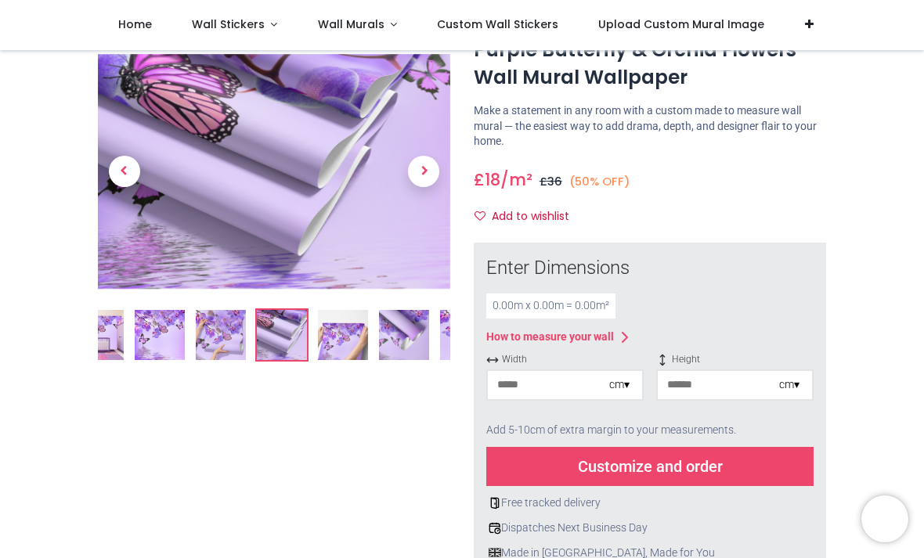
click at [327, 342] on img at bounding box center [343, 335] width 50 height 50
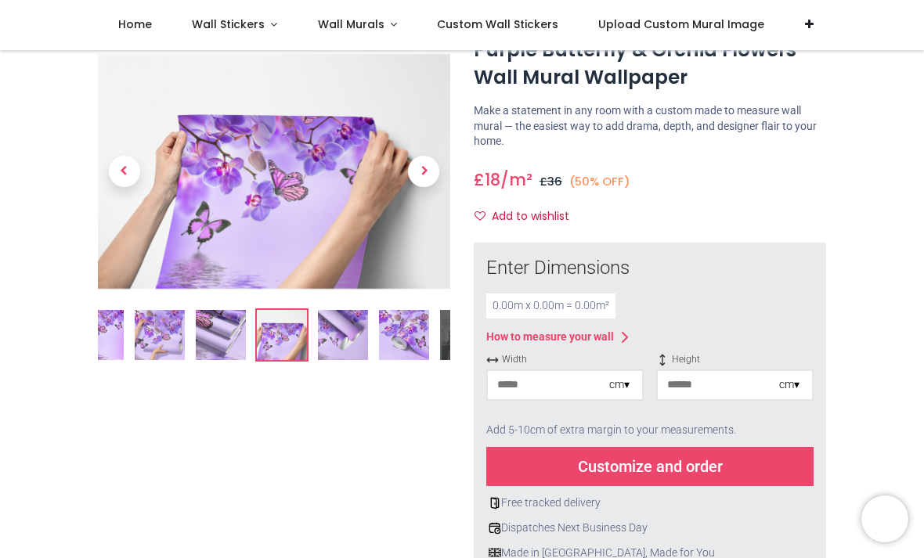
click at [151, 334] on img at bounding box center [160, 335] width 50 height 50
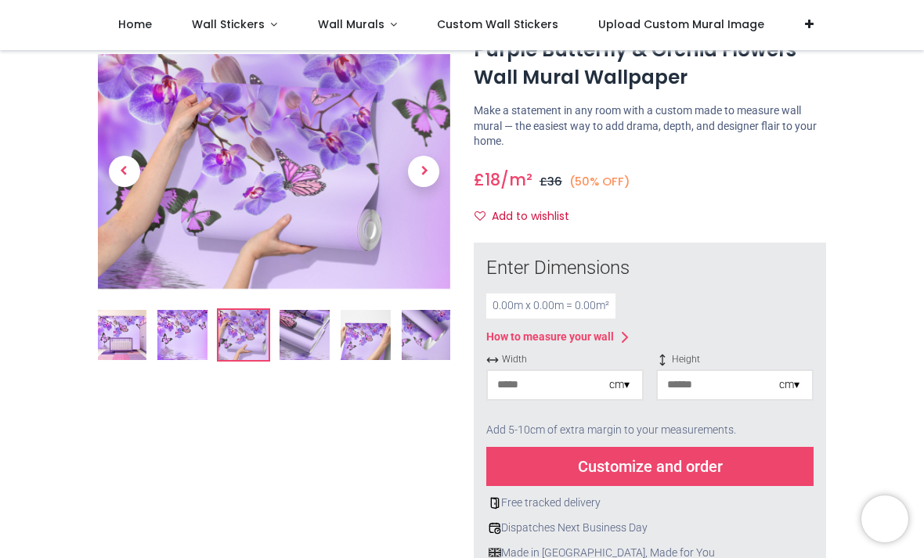
click at [117, 345] on img at bounding box center [121, 335] width 50 height 50
